Goal: Task Accomplishment & Management: Manage account settings

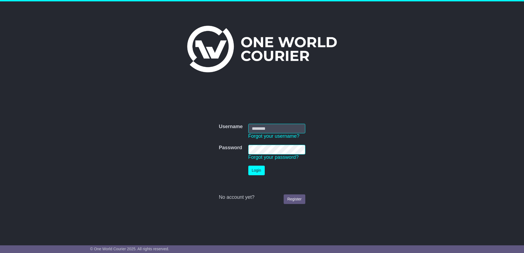
type input "**********"
click at [256, 169] on button "Login" at bounding box center [256, 171] width 16 height 10
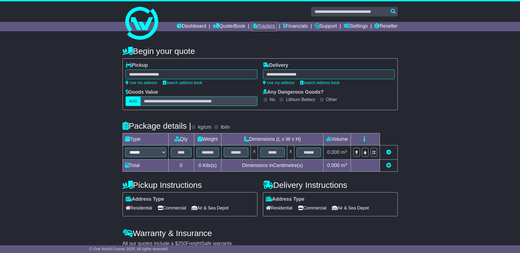
click at [259, 26] on link "Tracking" at bounding box center [264, 26] width 24 height 9
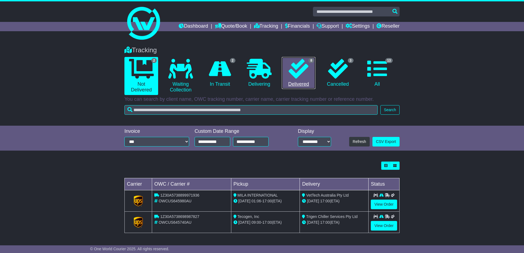
click at [293, 67] on icon at bounding box center [299, 69] width 20 height 20
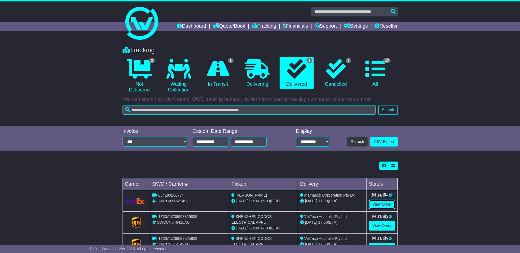
click at [387, 203] on link "View Order" at bounding box center [382, 205] width 26 height 10
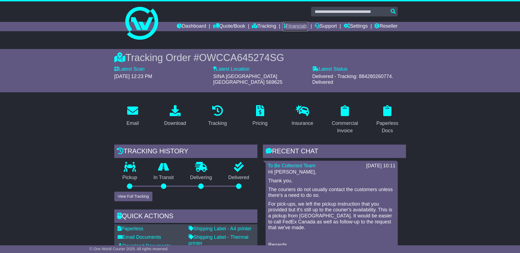
click at [290, 28] on link "Financials" at bounding box center [295, 26] width 25 height 9
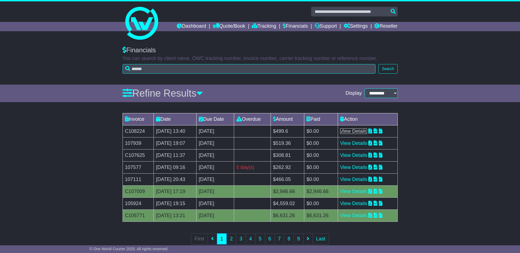
click at [353, 132] on link "View Details" at bounding box center [353, 131] width 27 height 5
click at [367, 143] on link "View Details" at bounding box center [353, 143] width 27 height 5
click at [365, 155] on link "View Details" at bounding box center [353, 155] width 27 height 5
click at [358, 167] on link "View Details" at bounding box center [353, 167] width 27 height 5
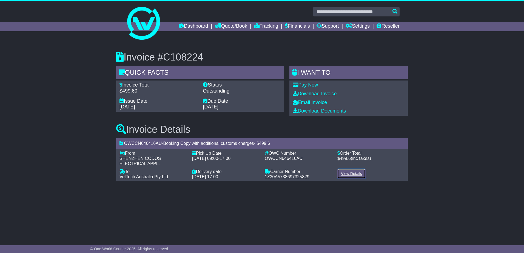
click at [350, 175] on link "View Details" at bounding box center [352, 174] width 28 height 10
click at [302, 95] on link "Download Invoice" at bounding box center [315, 93] width 44 height 5
